Goal: Use online tool/utility: Utilize a website feature to perform a specific function

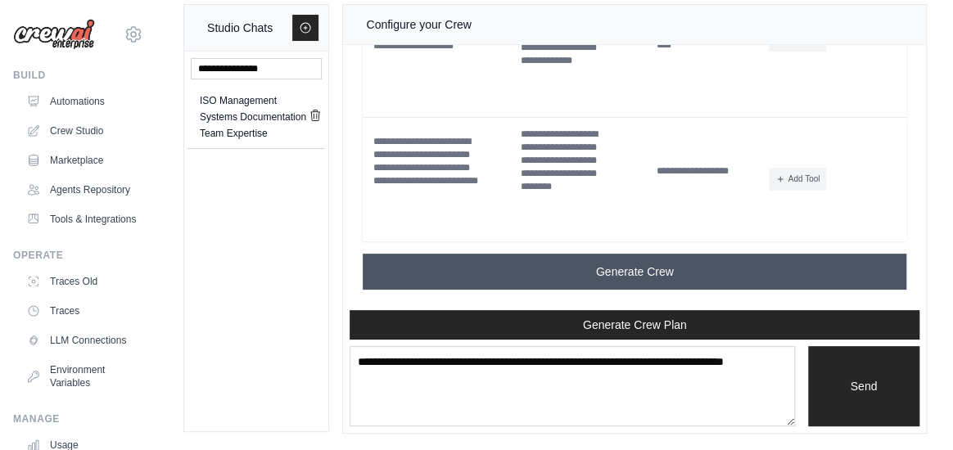
click at [627, 264] on span "Generate Crew" at bounding box center [635, 272] width 78 height 16
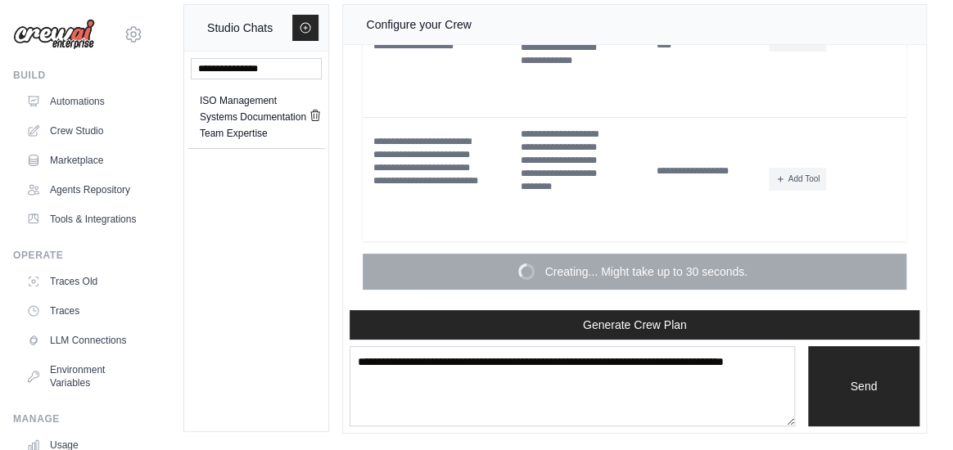
scroll to position [11121, 0]
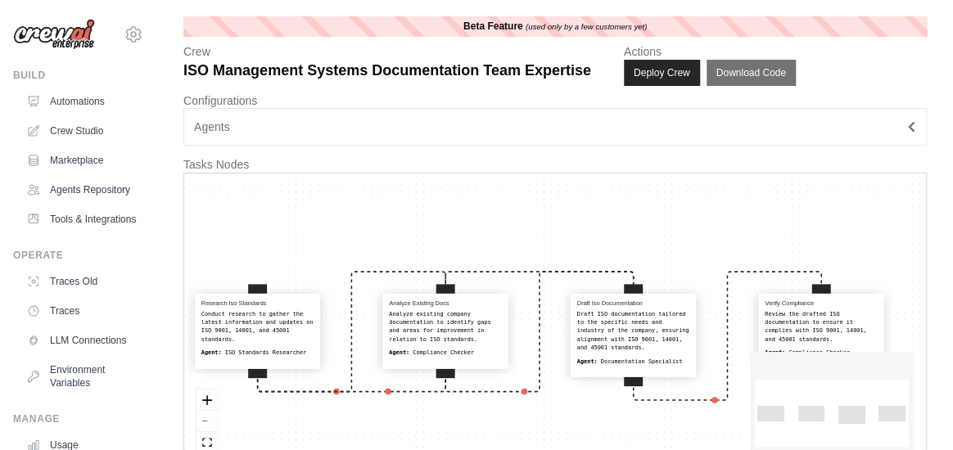
click at [595, 146] on button "Agents" at bounding box center [555, 127] width 744 height 38
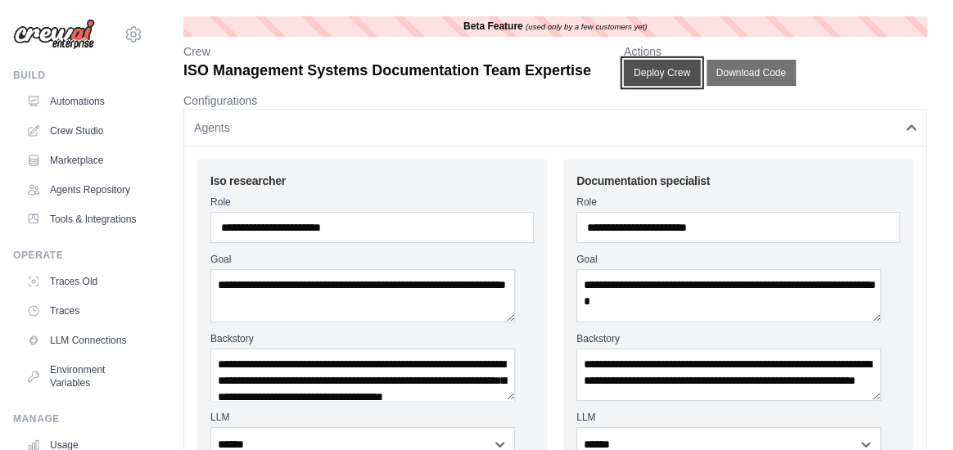
click at [700, 86] on button "Deploy Crew" at bounding box center [661, 73] width 77 height 26
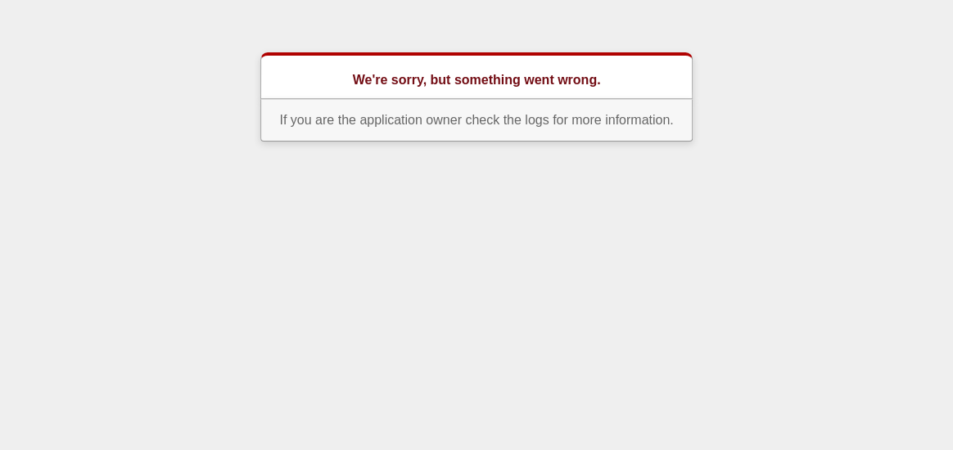
click at [523, 155] on html "We're sorry, but something went wrong. If you are the application owner check t…" at bounding box center [476, 77] width 953 height 155
